Goal: Go to known website: Go to known website

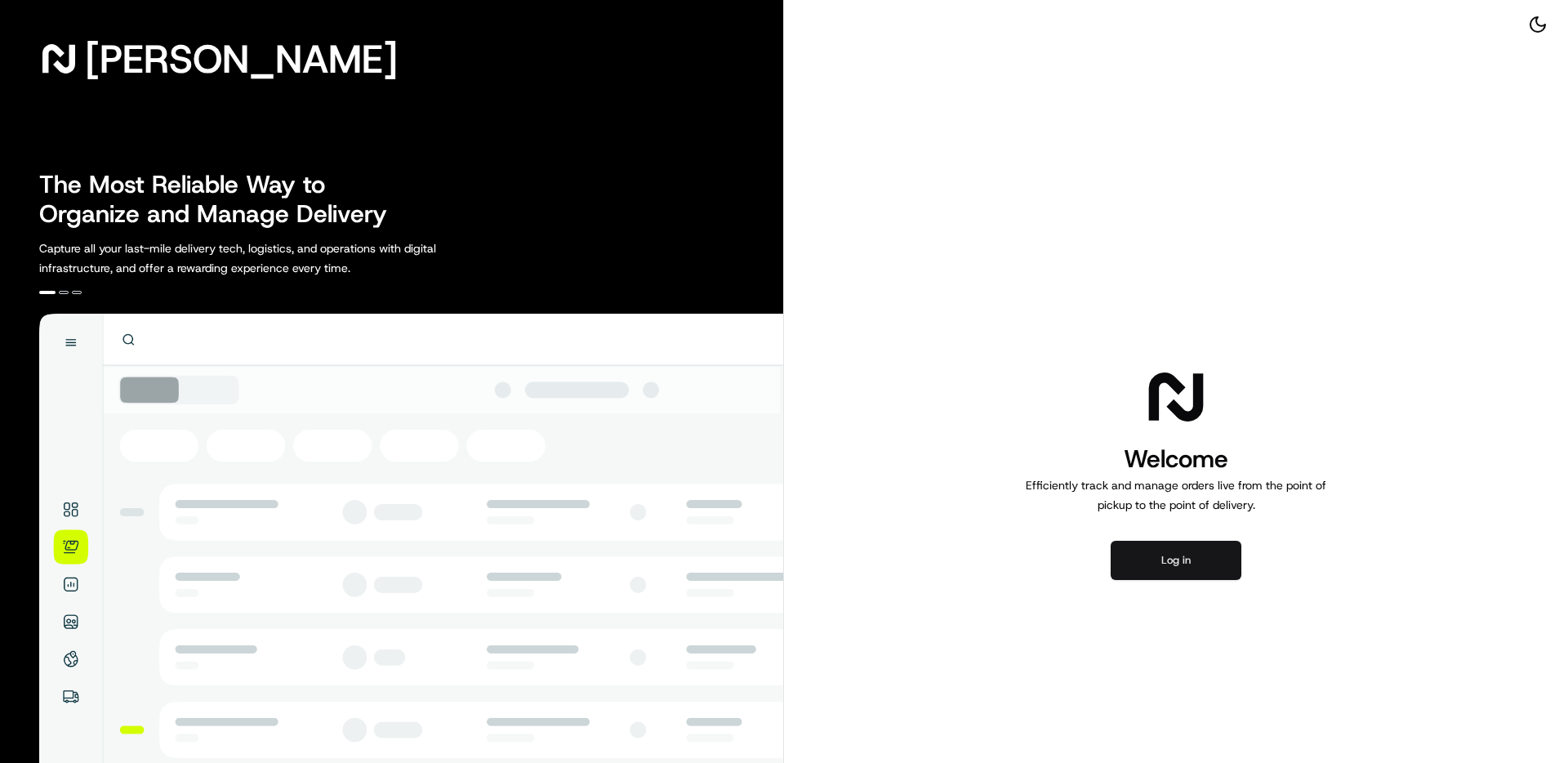
click at [1186, 560] on button "Log in" at bounding box center [1175, 559] width 130 height 39
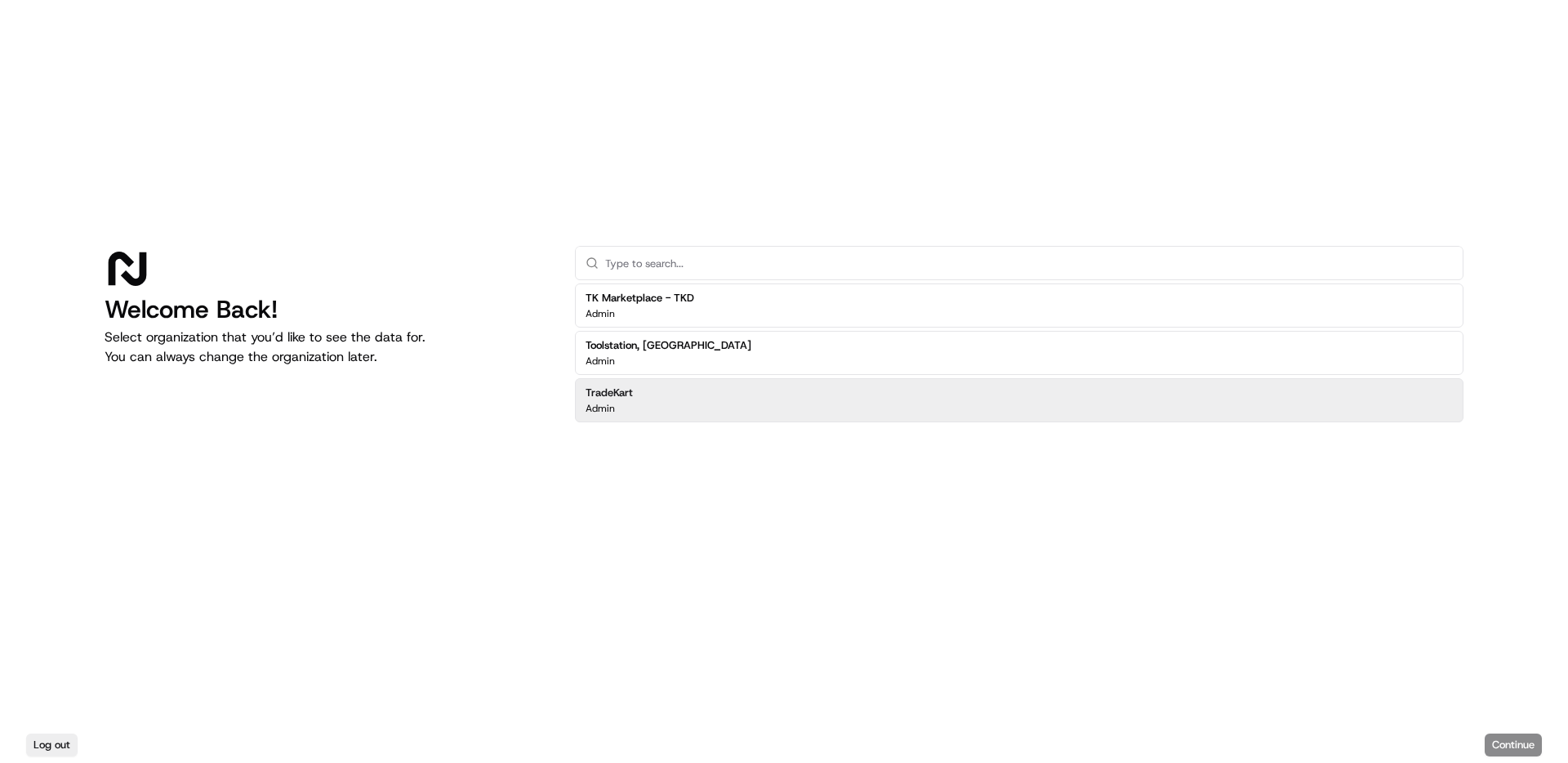
click at [726, 411] on div "TradeKart Admin" at bounding box center [1018, 400] width 888 height 44
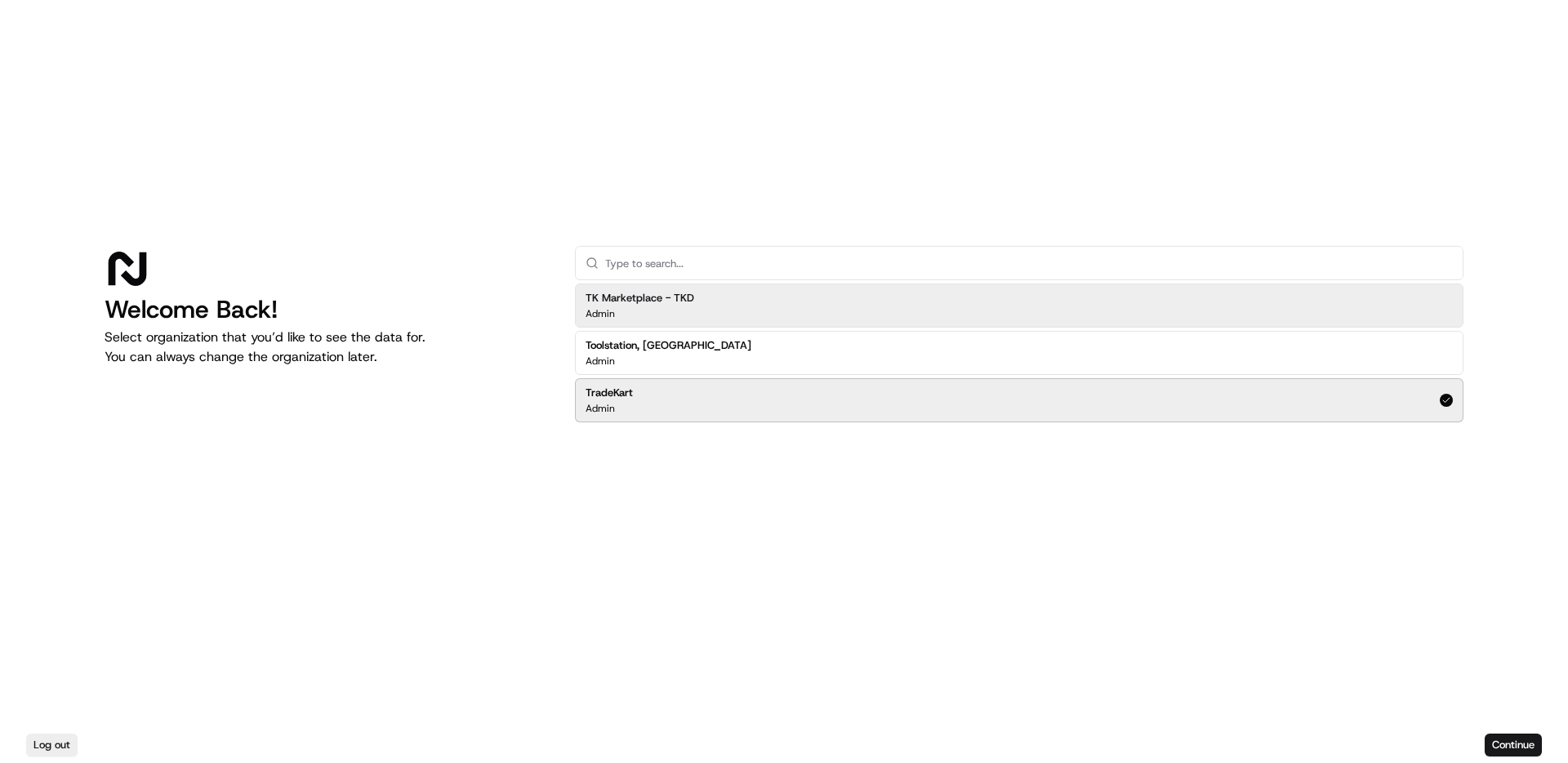
click at [717, 291] on div "TK Marketplace - TKD Admin" at bounding box center [1018, 305] width 888 height 44
click at [1510, 738] on button "Continue" at bounding box center [1513, 745] width 57 height 22
